Goal: Transaction & Acquisition: Download file/media

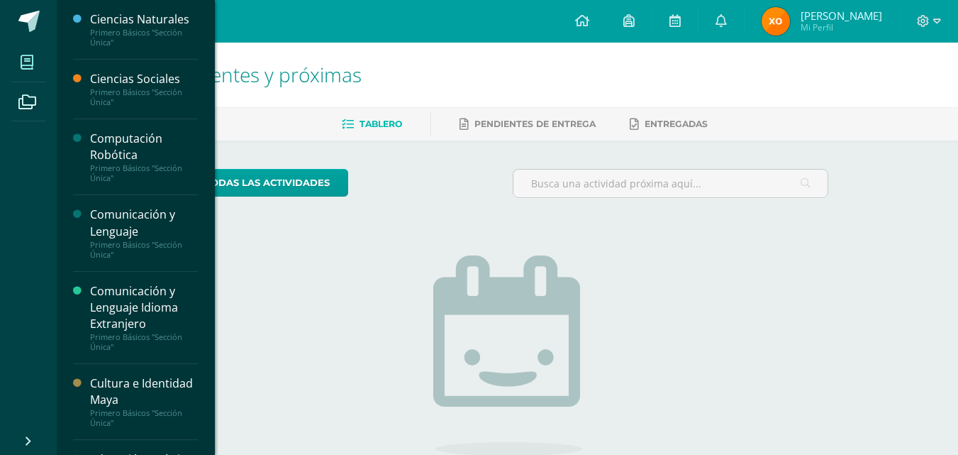
click at [33, 63] on icon at bounding box center [27, 62] width 13 height 14
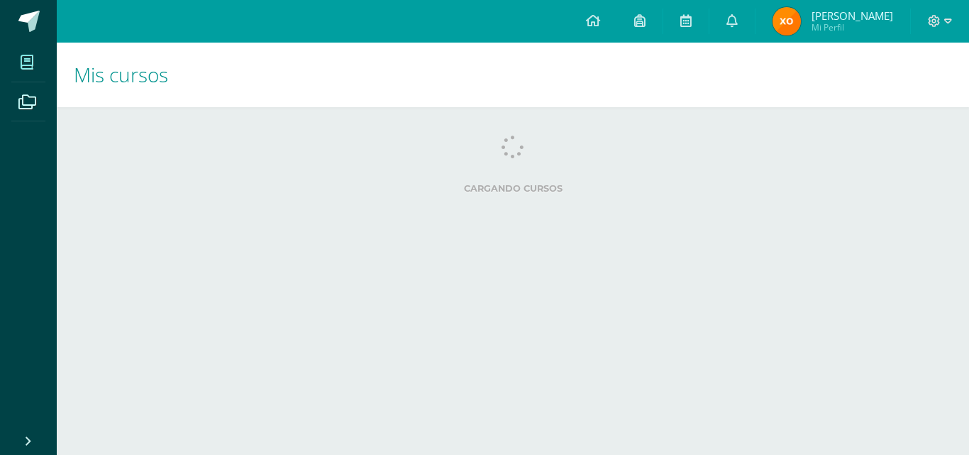
click at [138, 164] on div "Cargando cursos" at bounding box center [512, 167] width 867 height 64
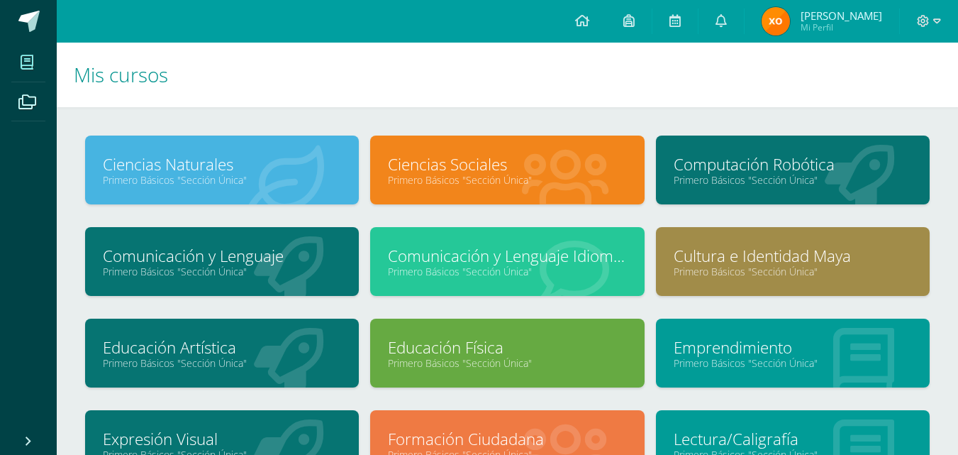
click at [735, 178] on link "Primero Básicos "Sección Única"" at bounding box center [793, 179] width 238 height 13
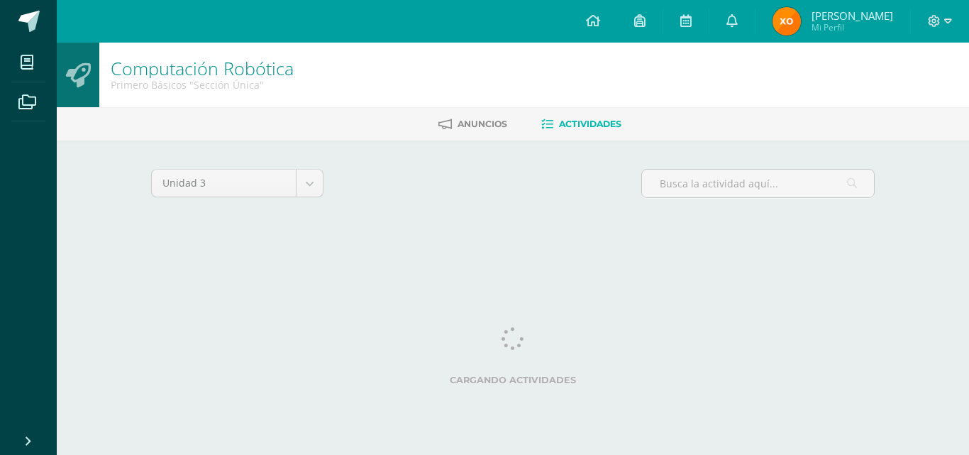
click at [735, 178] on input "text" at bounding box center [758, 183] width 232 height 28
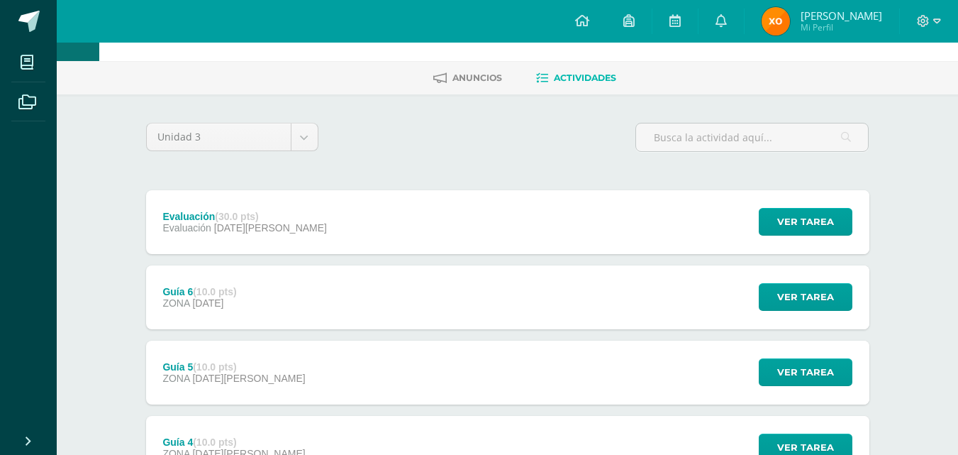
scroll to position [71, 0]
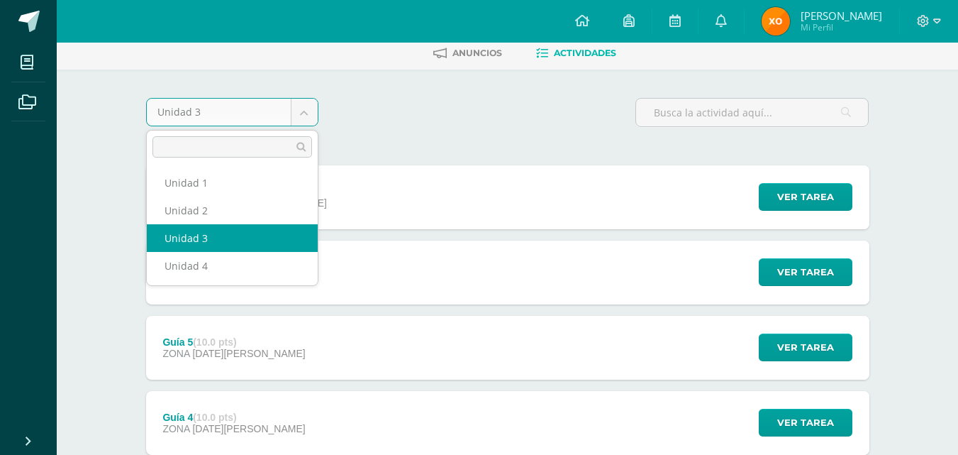
click at [312, 104] on body "Mis cursos Archivos Cerrar panel Ciencias Naturales Primero Básicos "Sección Ún…" at bounding box center [479, 389] width 958 height 920
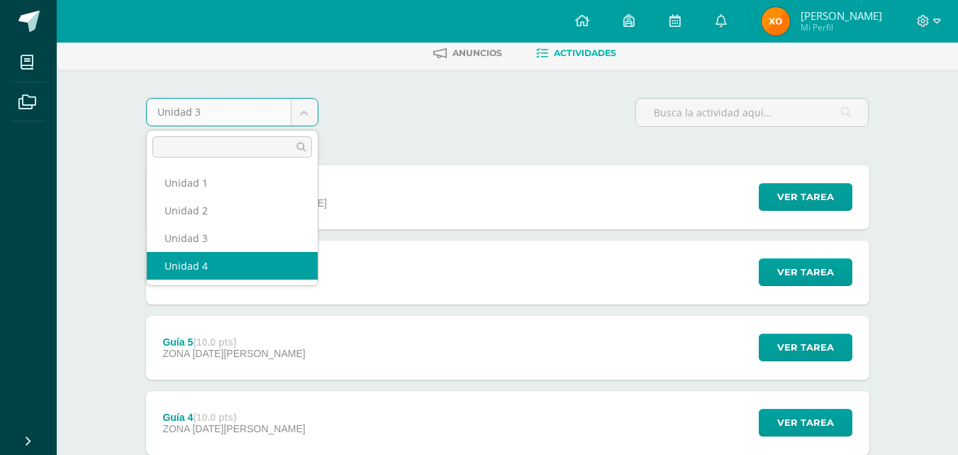
select select "Unidad 4"
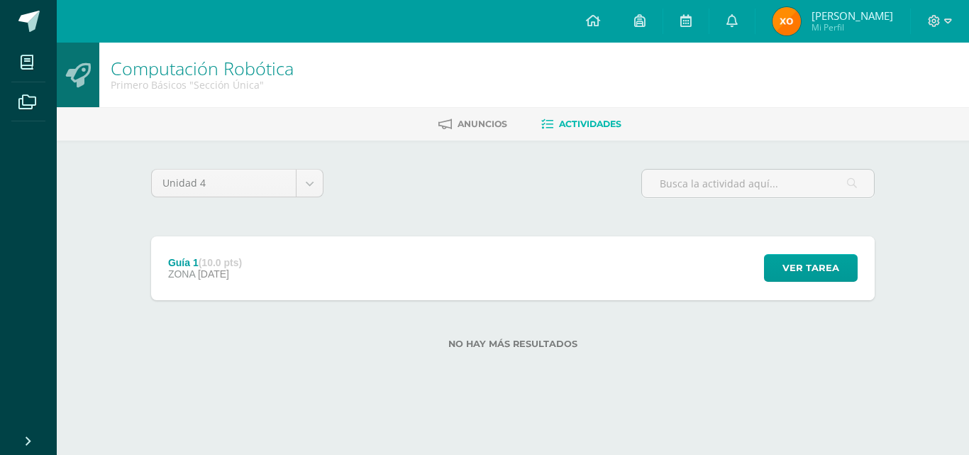
click at [237, 282] on div "Guía 1 (10.0 pts) ZONA [DATE]" at bounding box center [205, 268] width 108 height 64
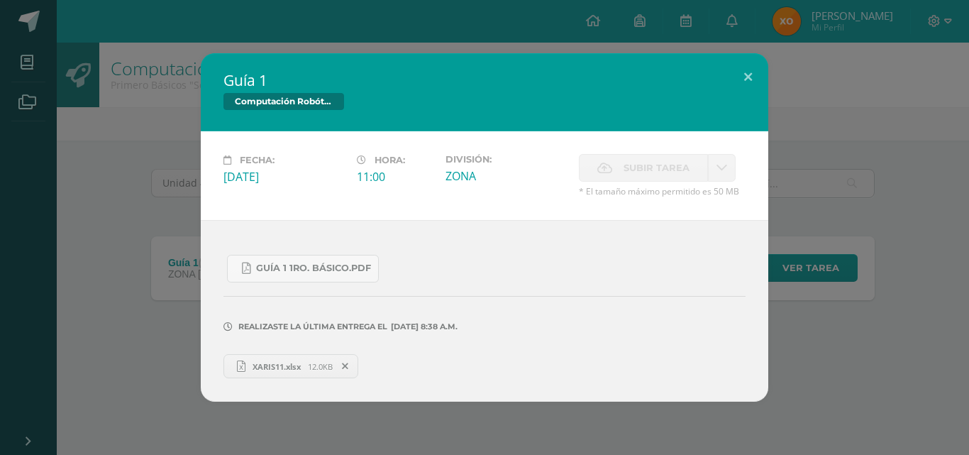
click at [300, 369] on span "XARIS11.xlsx" at bounding box center [276, 366] width 62 height 11
